Goal: Task Accomplishment & Management: Manage account settings

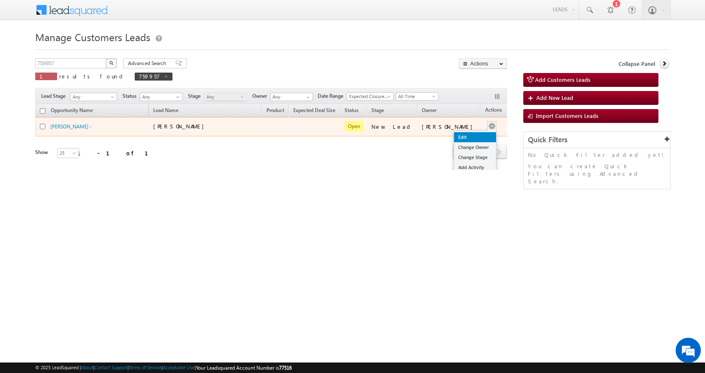
click at [455, 136] on link "Edit" at bounding box center [475, 137] width 42 height 10
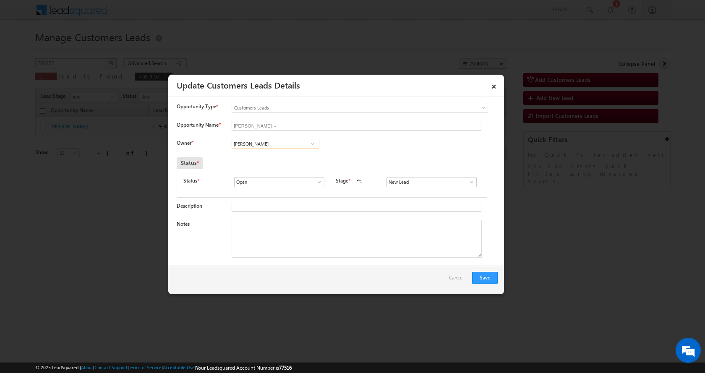
click at [255, 145] on input "[PERSON_NAME]" at bounding box center [276, 144] width 88 height 10
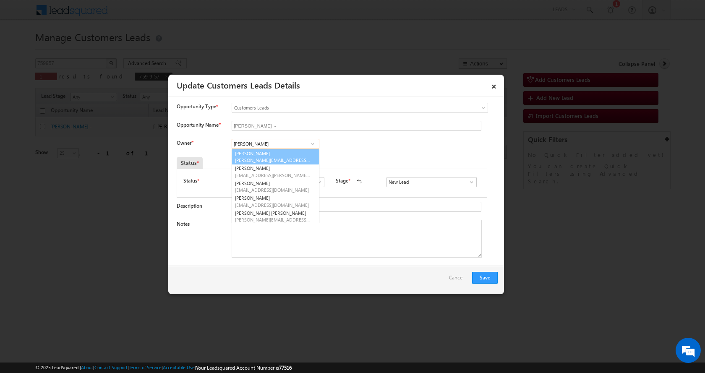
click at [279, 156] on link "[PERSON_NAME] [PERSON_NAME][EMAIL_ADDRESS][DOMAIN_NAME]" at bounding box center [276, 157] width 88 height 16
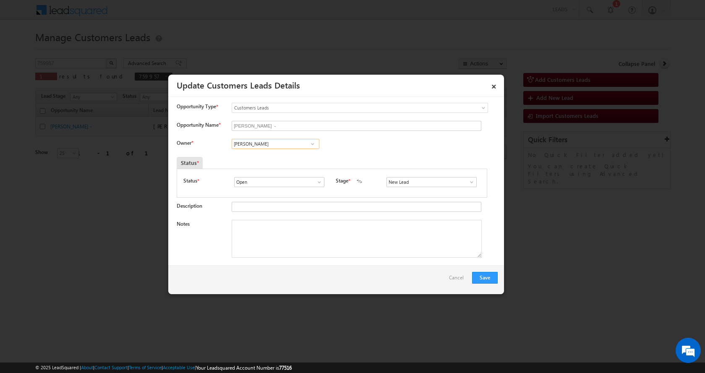
type input "[PERSON_NAME]"
click at [280, 245] on textarea "Notes" at bounding box center [357, 239] width 250 height 38
paste textarea "[PERSON_NAME]-9950637098-HOME CONSTRUCTION-LOAN-8 L-PV-20 L-REG-FATHER AGE-[DEM…"
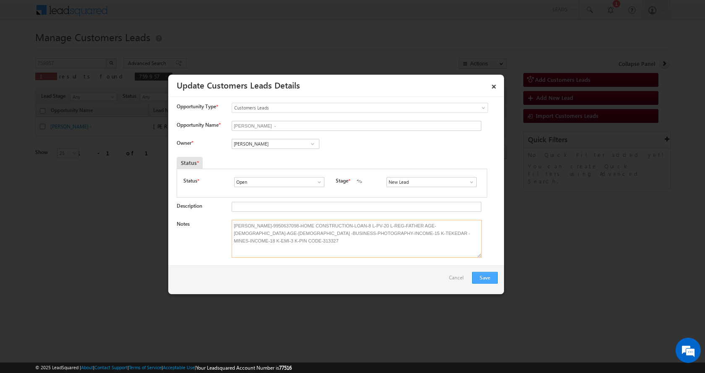
type textarea "[PERSON_NAME]-9950637098-HOME CONSTRUCTION-LOAN-8 L-PV-20 L-REG-FATHER AGE-[DEM…"
click at [482, 273] on button "Save" at bounding box center [485, 278] width 26 height 12
